Goal: Book appointment/travel/reservation

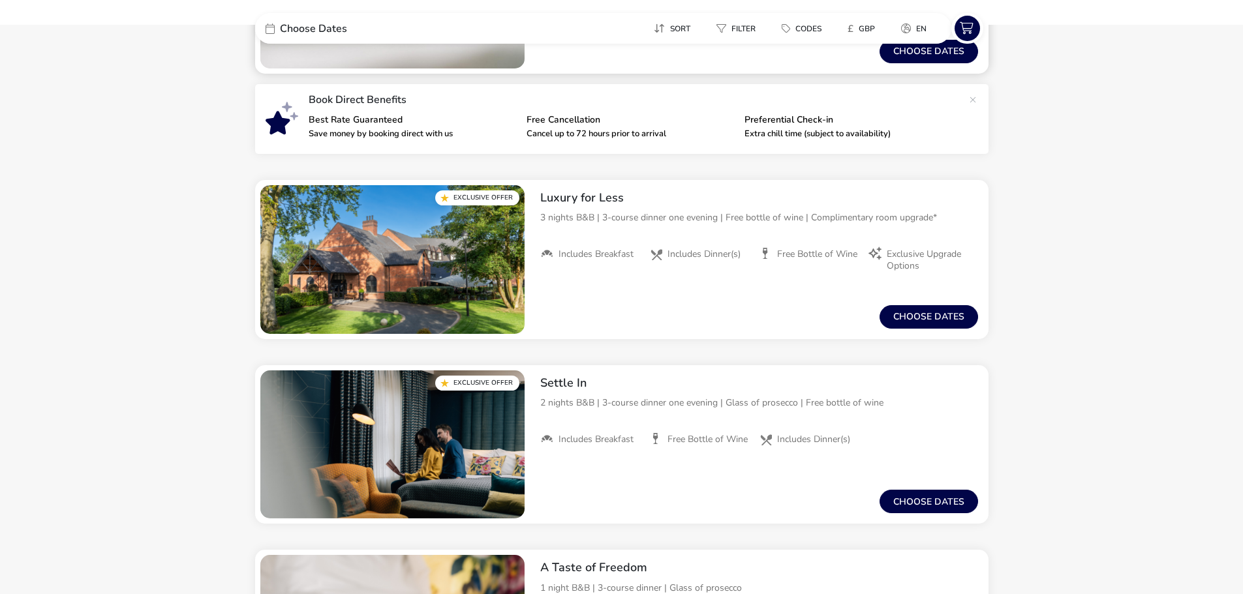
scroll to position [130, 0]
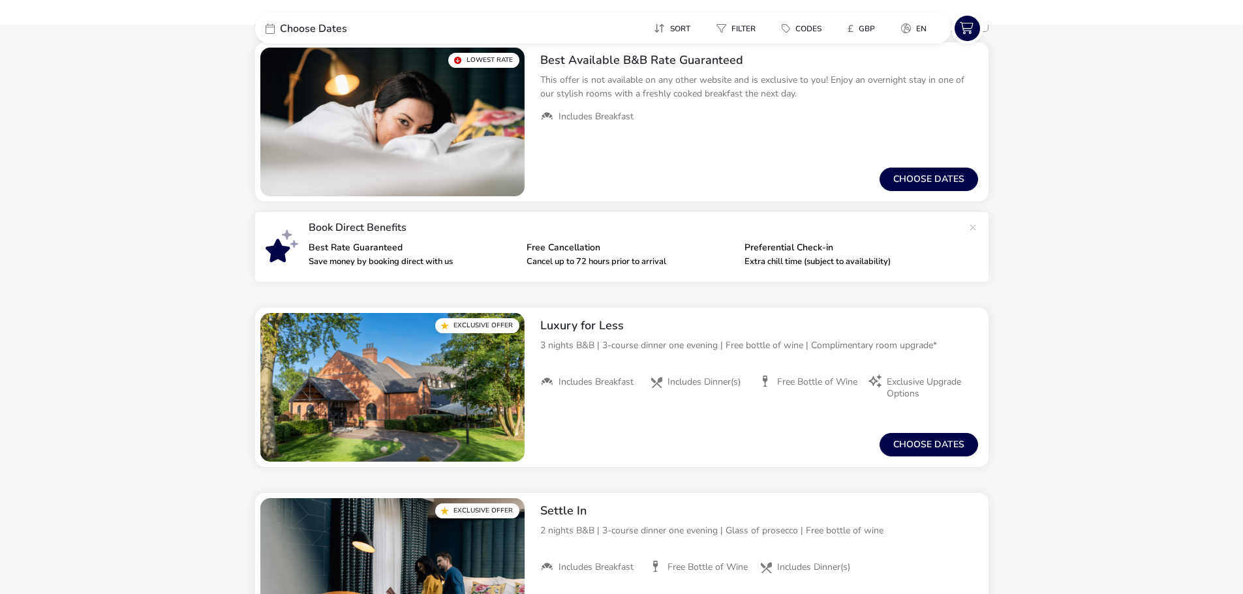
click at [329, 25] on span "Choose Dates" at bounding box center [313, 28] width 67 height 10
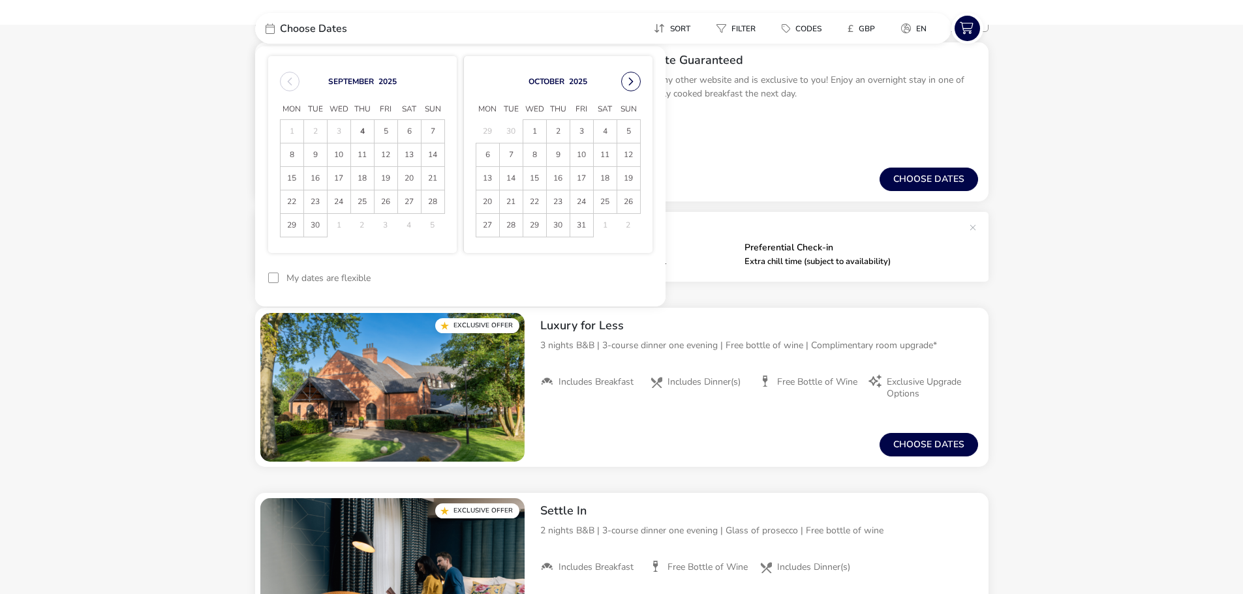
click at [629, 85] on button "Next Month" at bounding box center [631, 82] width 20 height 20
click at [538, 224] on span "26" at bounding box center [534, 225] width 23 height 23
click at [553, 226] on span "27" at bounding box center [558, 225] width 23 height 23
click at [631, 288] on button "Apply Dates" at bounding box center [613, 278] width 80 height 31
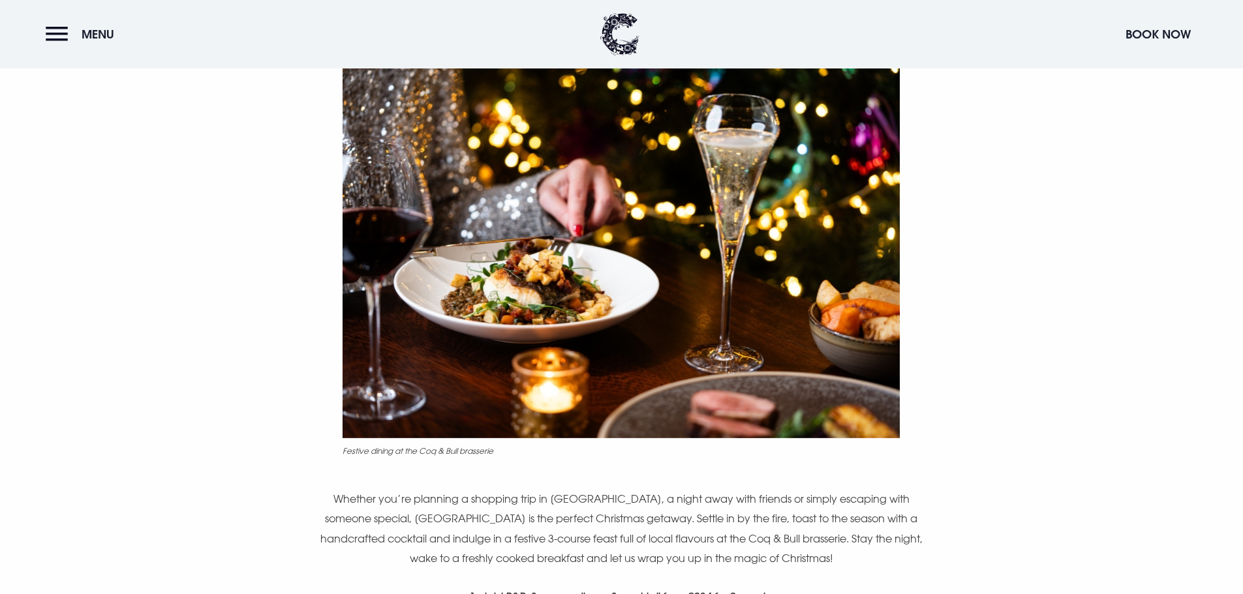
scroll to position [457, 0]
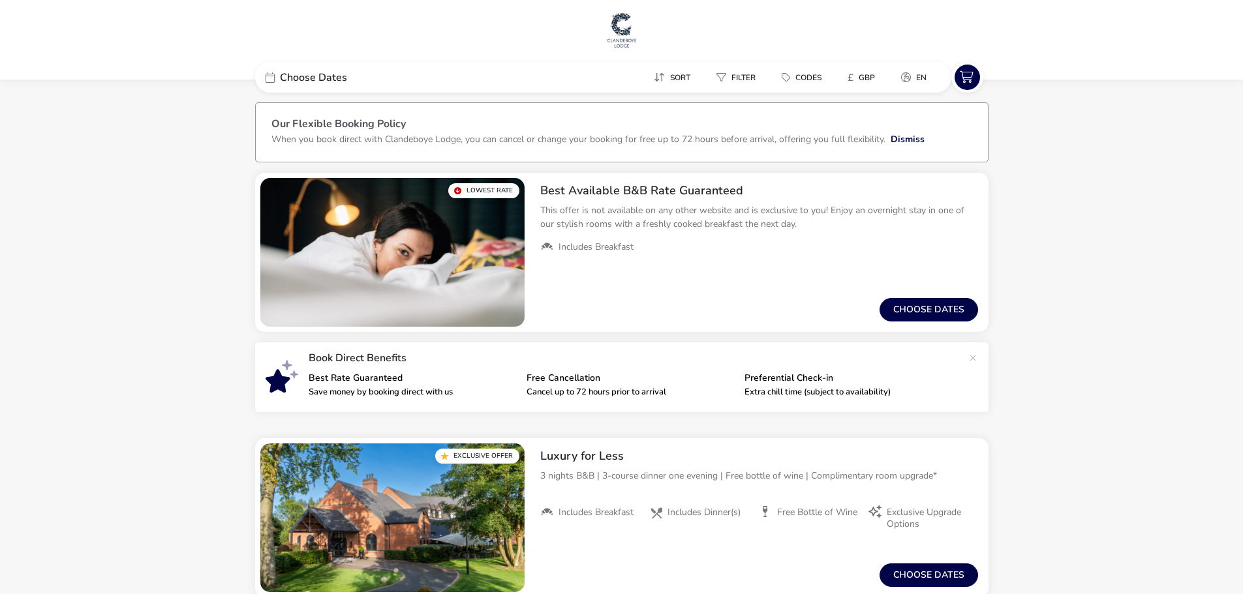
click at [320, 75] on span "Choose Dates" at bounding box center [313, 77] width 67 height 10
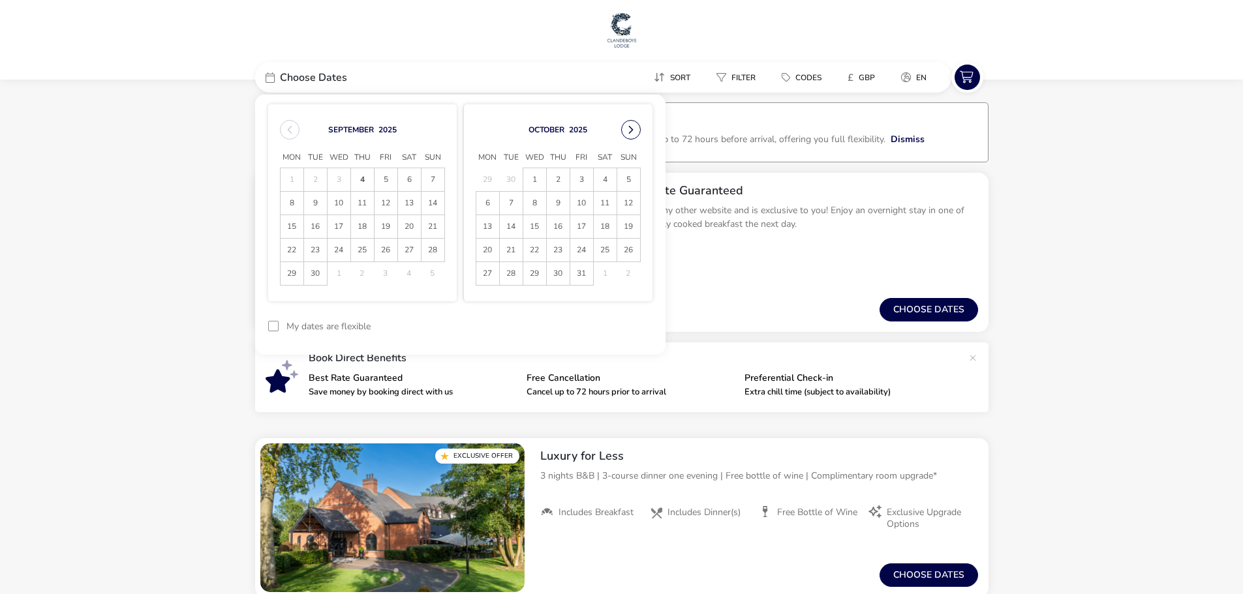
click at [625, 129] on button "Next Month" at bounding box center [631, 130] width 20 height 20
click at [626, 130] on button "Next Month" at bounding box center [631, 130] width 20 height 20
click at [336, 273] on span "26" at bounding box center [339, 273] width 23 height 23
click at [358, 275] on span "27" at bounding box center [362, 273] width 23 height 23
click at [625, 331] on button "Apply Dates" at bounding box center [613, 326] width 80 height 31
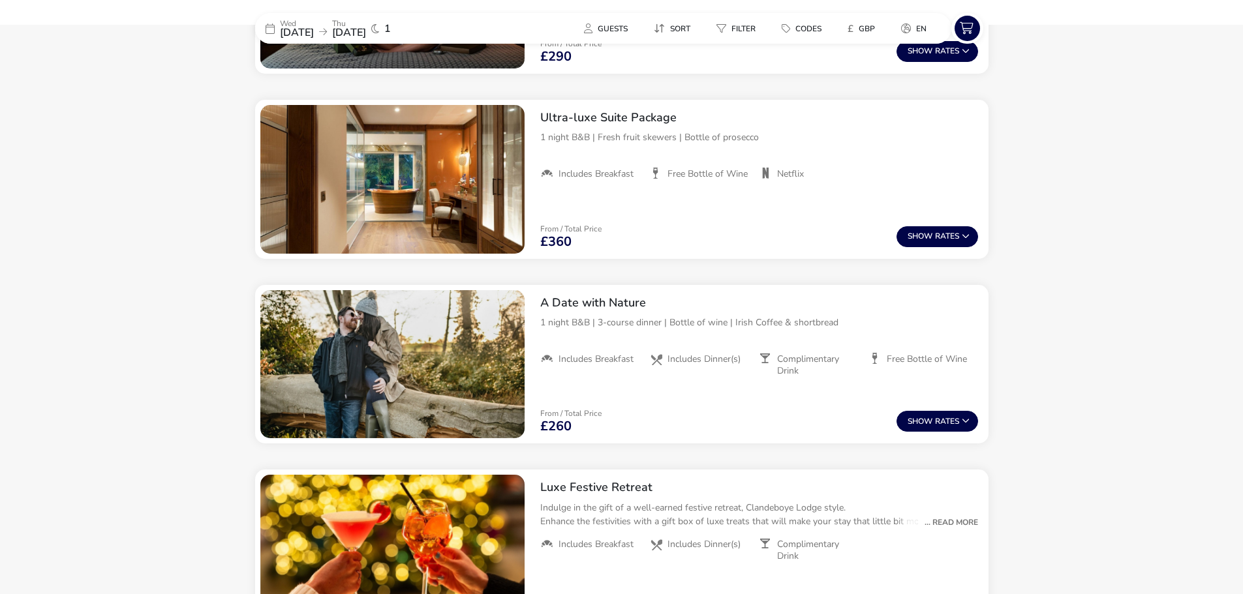
scroll to position [1174, 0]
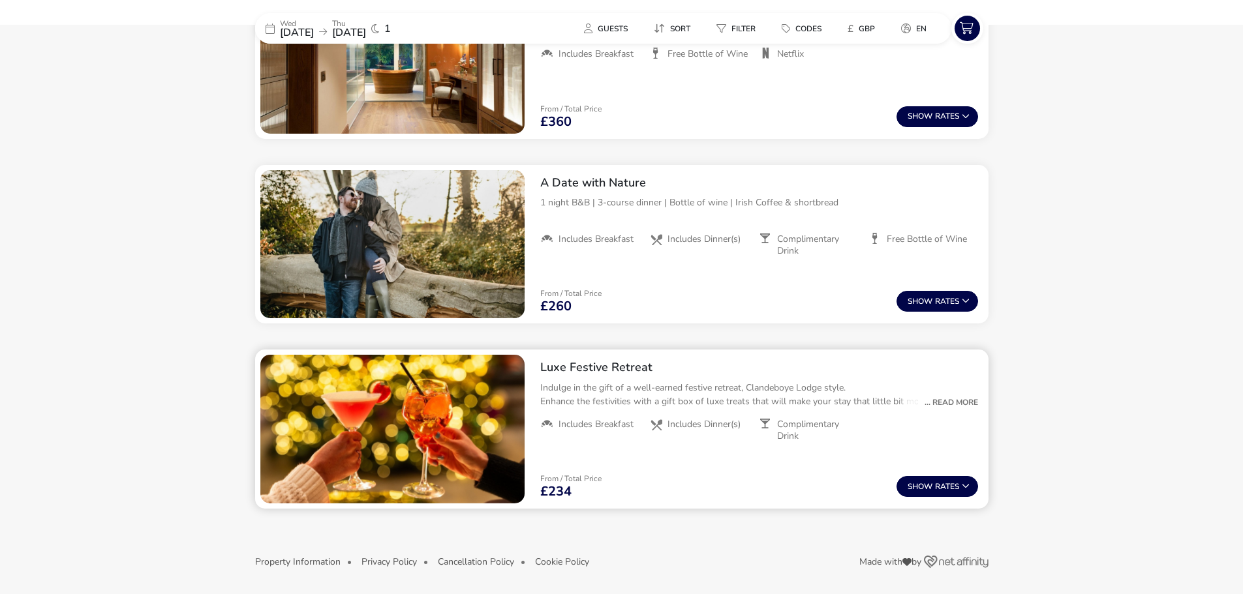
click at [972, 397] on div "... Read More" at bounding box center [948, 403] width 60 height 12
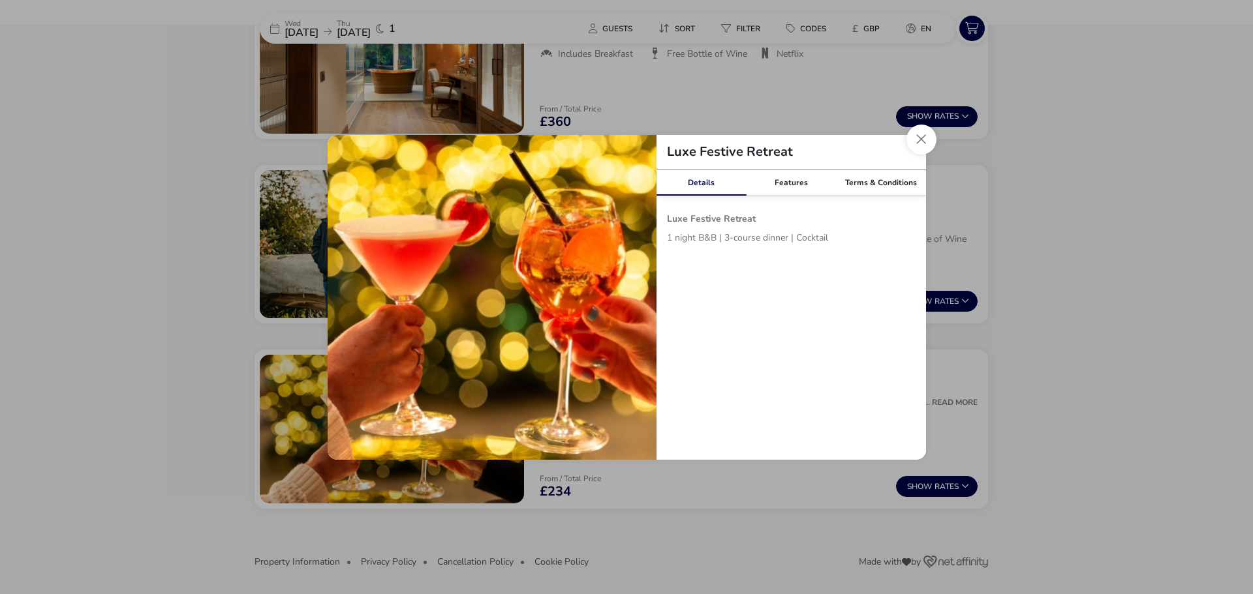
click at [698, 187] on link "Details" at bounding box center [701, 183] width 90 height 26
click at [914, 142] on button "Close modal" at bounding box center [921, 140] width 30 height 30
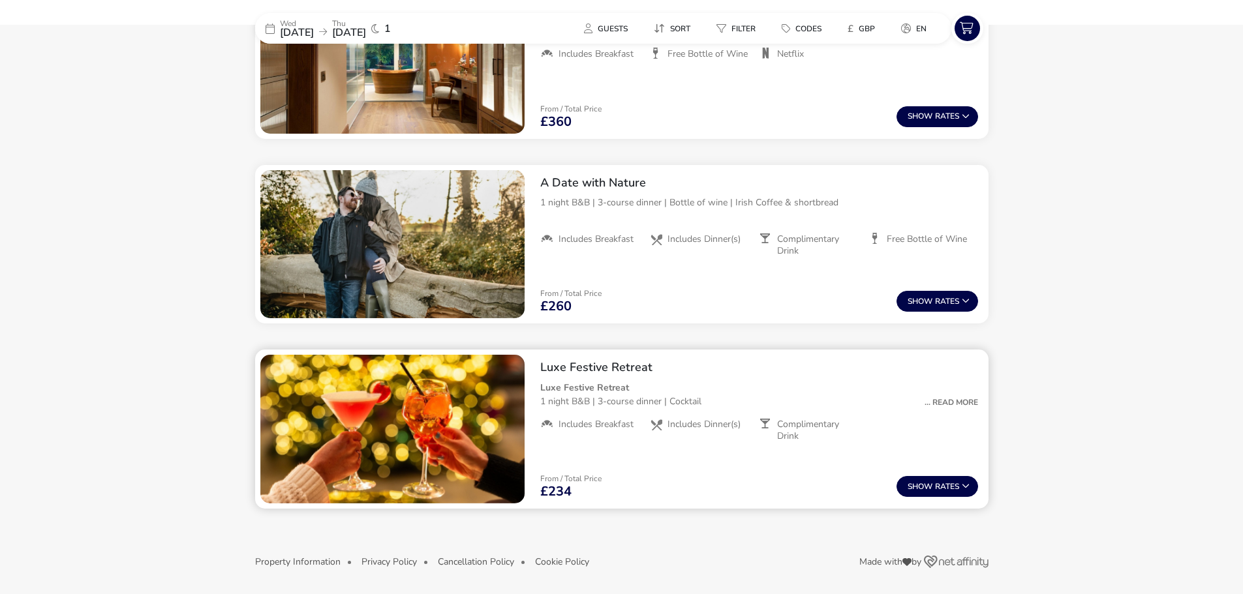
click at [738, 361] on h2 "Luxe Festive Retreat" at bounding box center [759, 367] width 438 height 15
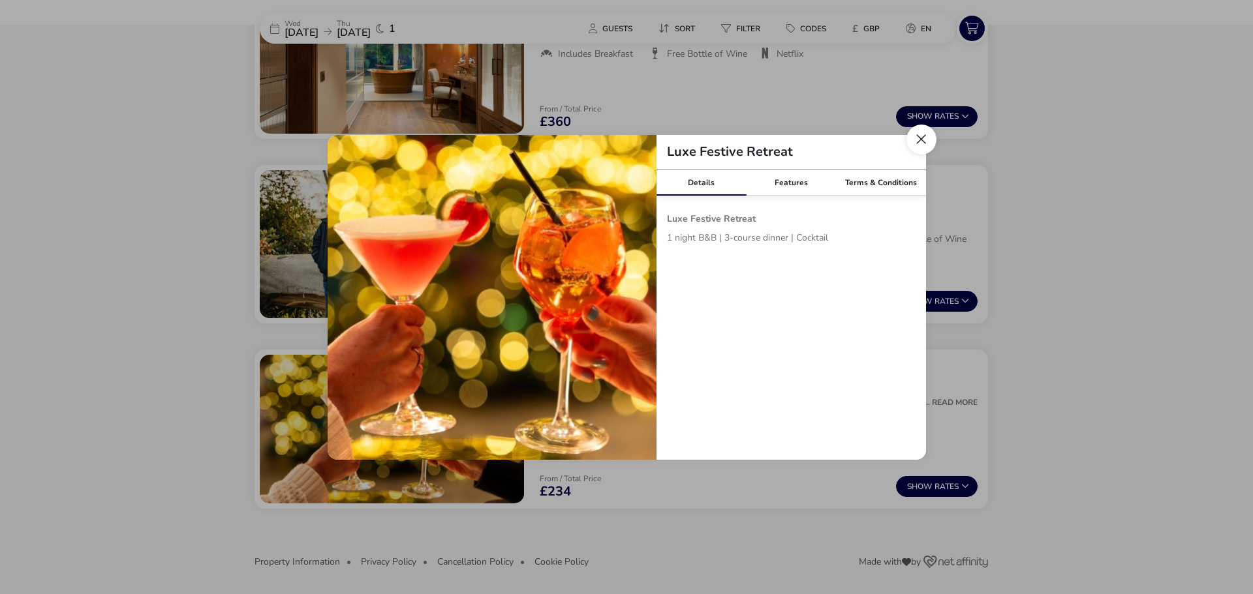
click at [908, 144] on button "Close modal" at bounding box center [921, 140] width 30 height 30
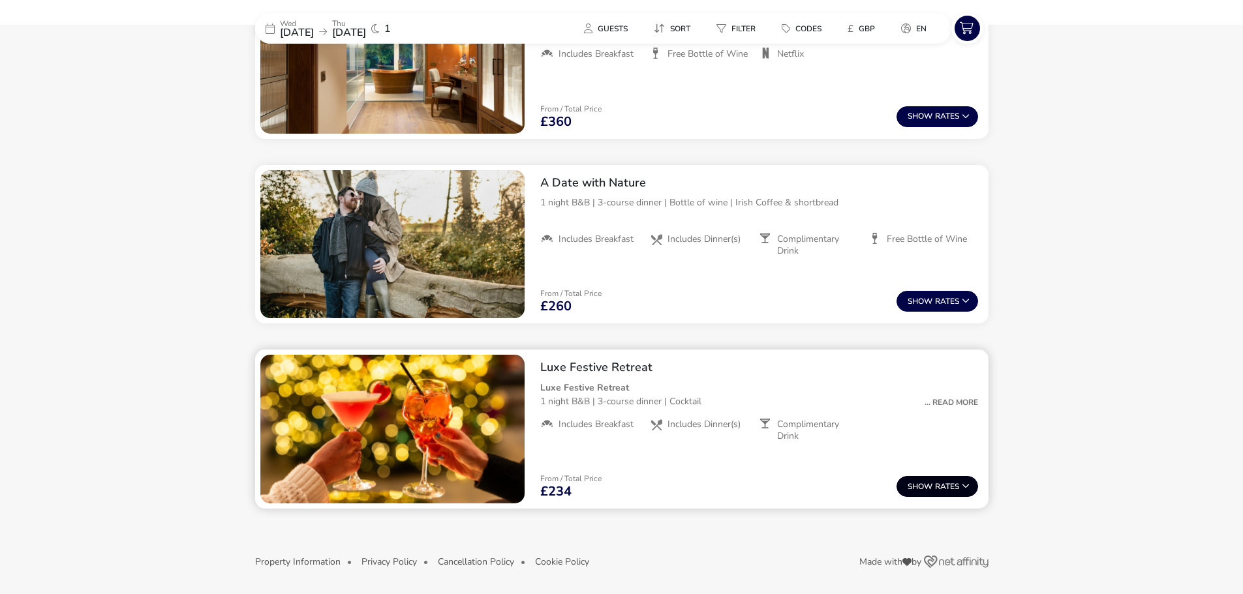
click at [930, 487] on span "Show" at bounding box center [921, 487] width 27 height 8
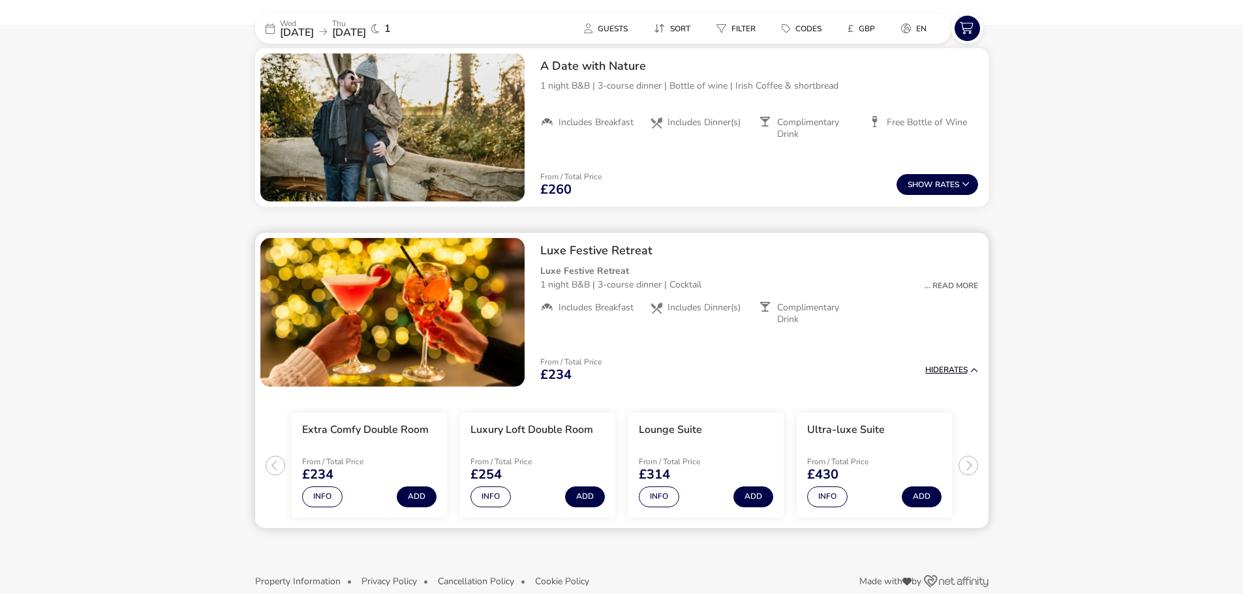
scroll to position [1311, 0]
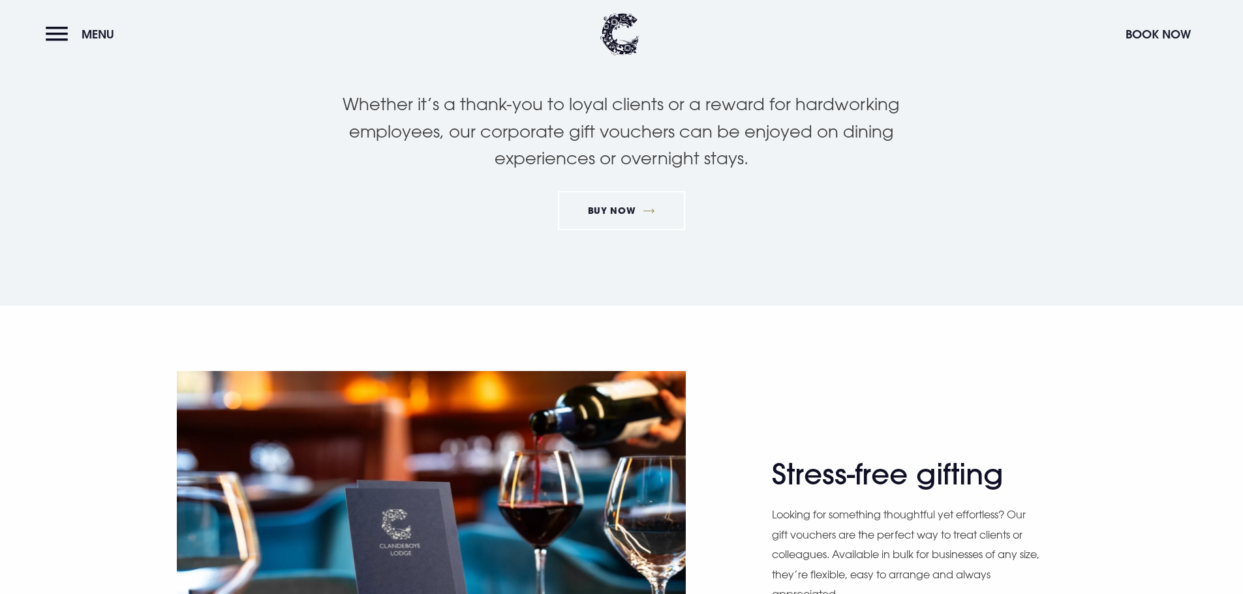
scroll to position [65, 0]
